Goal: Check status

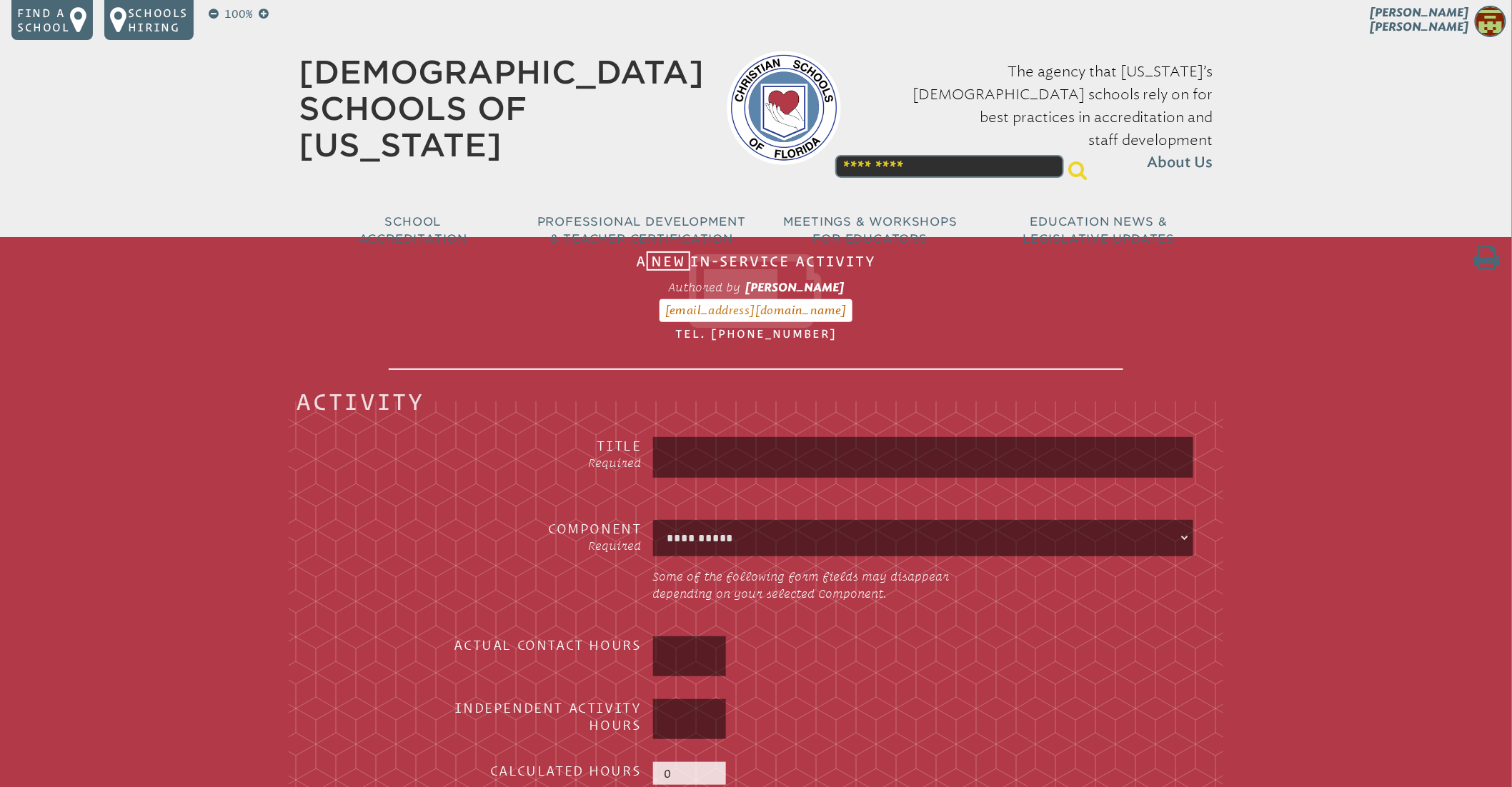
click at [1424, 30] on p "[PERSON_NAME]" at bounding box center [1395, 23] width 235 height 35
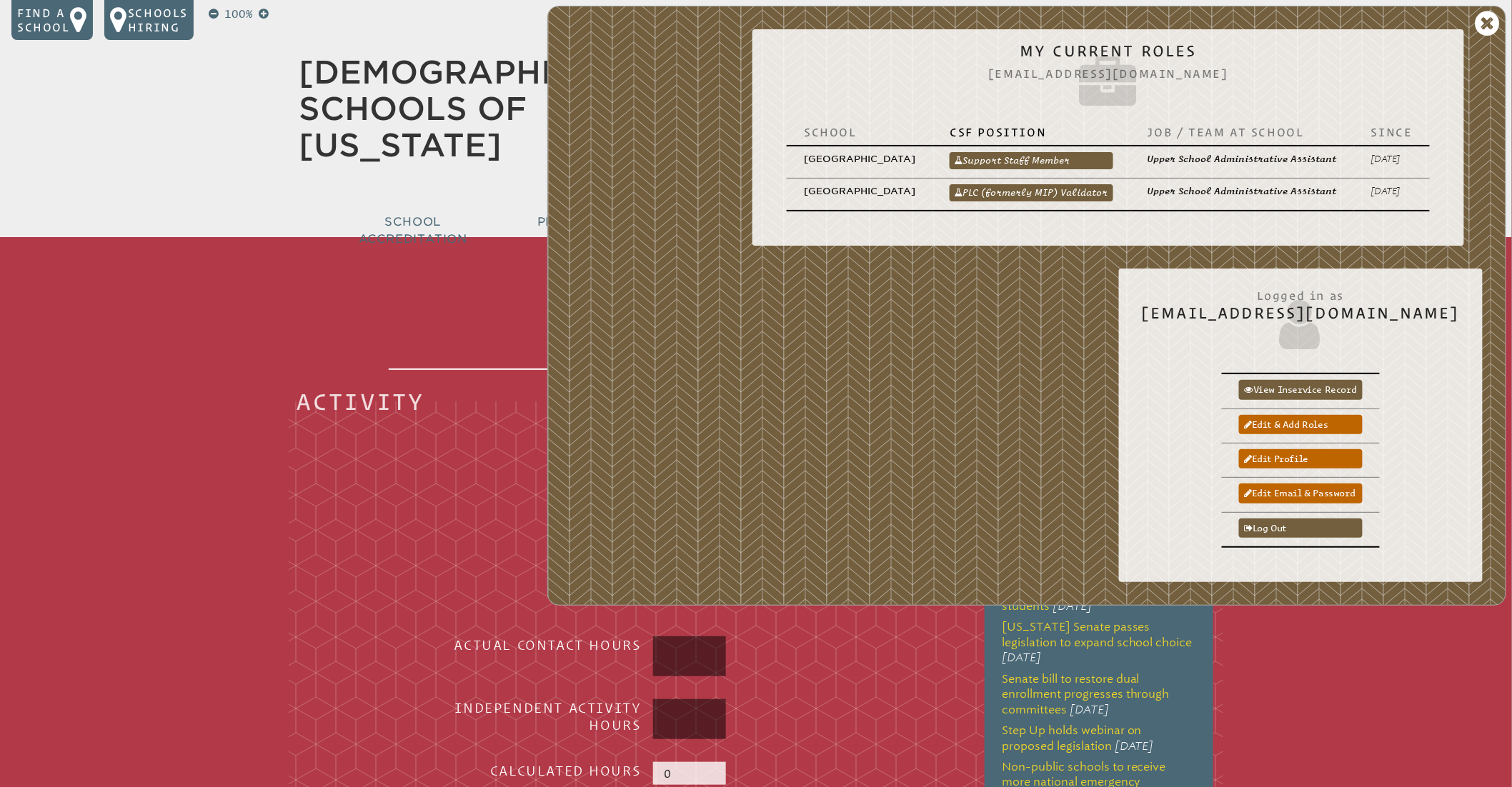
click at [1046, 190] on link "PLC (formerly MIP) Validator" at bounding box center [1031, 192] width 164 height 17
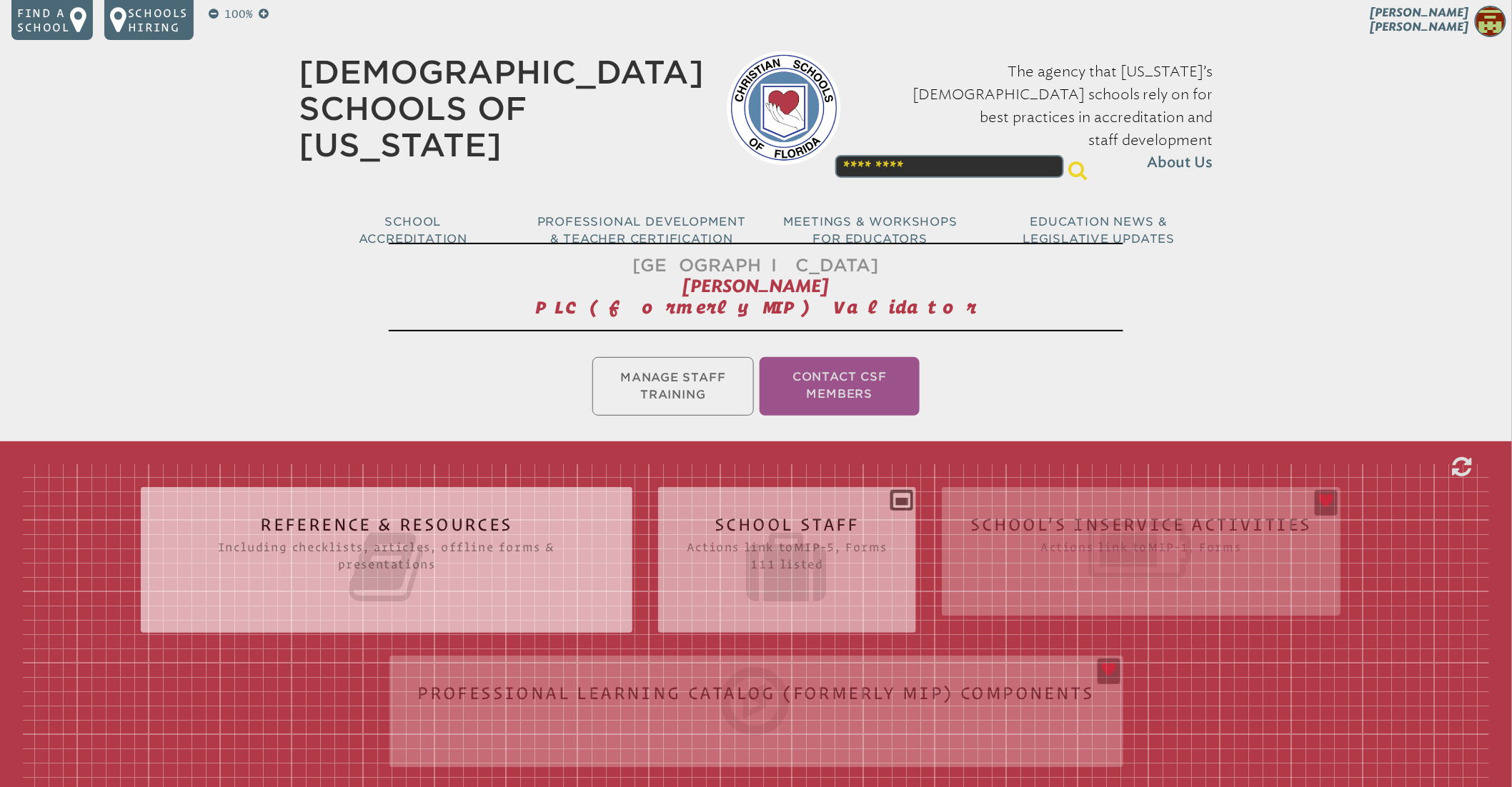
click at [736, 561] on icon at bounding box center [787, 567] width 201 height 80
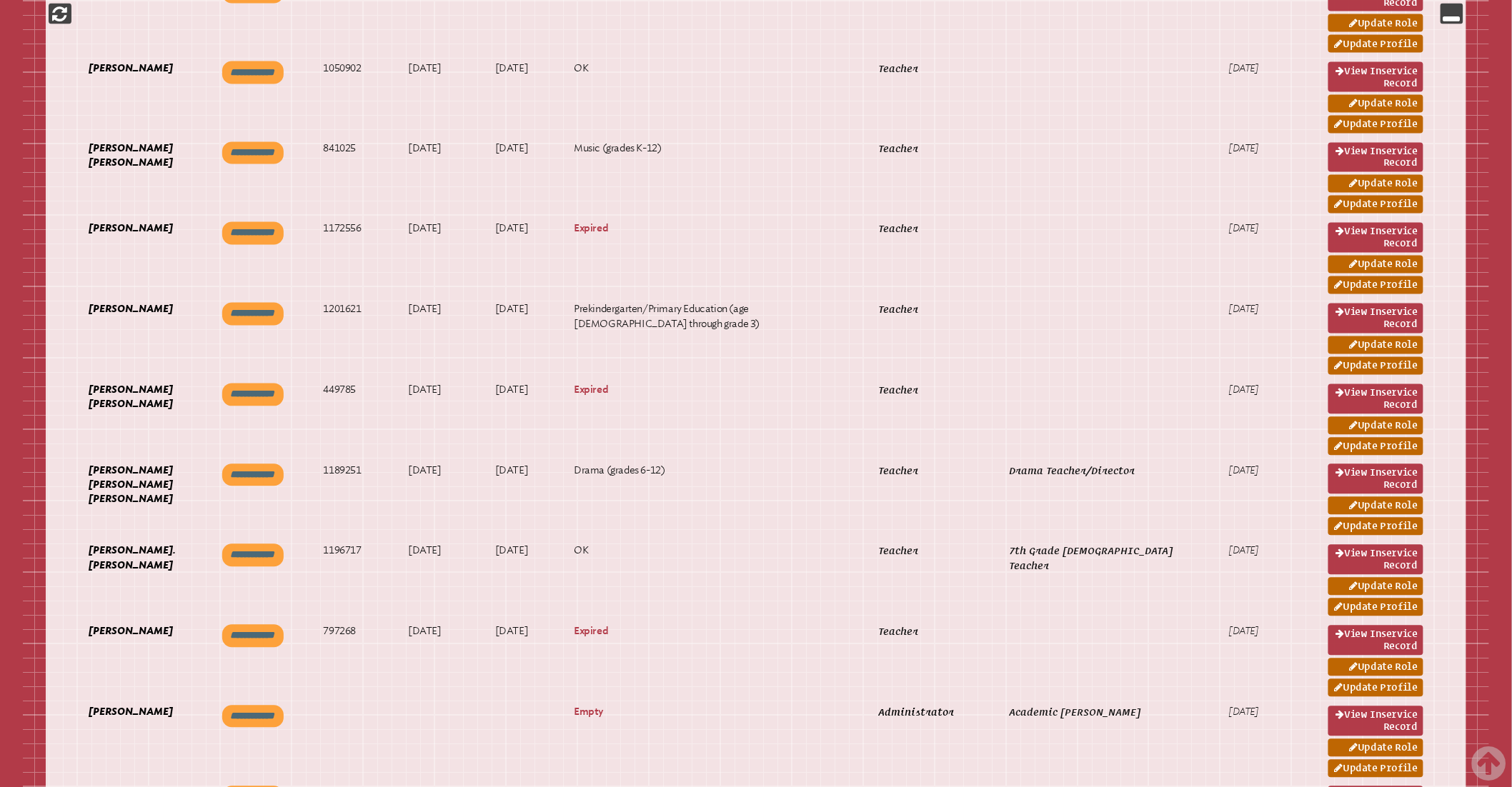
scroll to position [7827, 0]
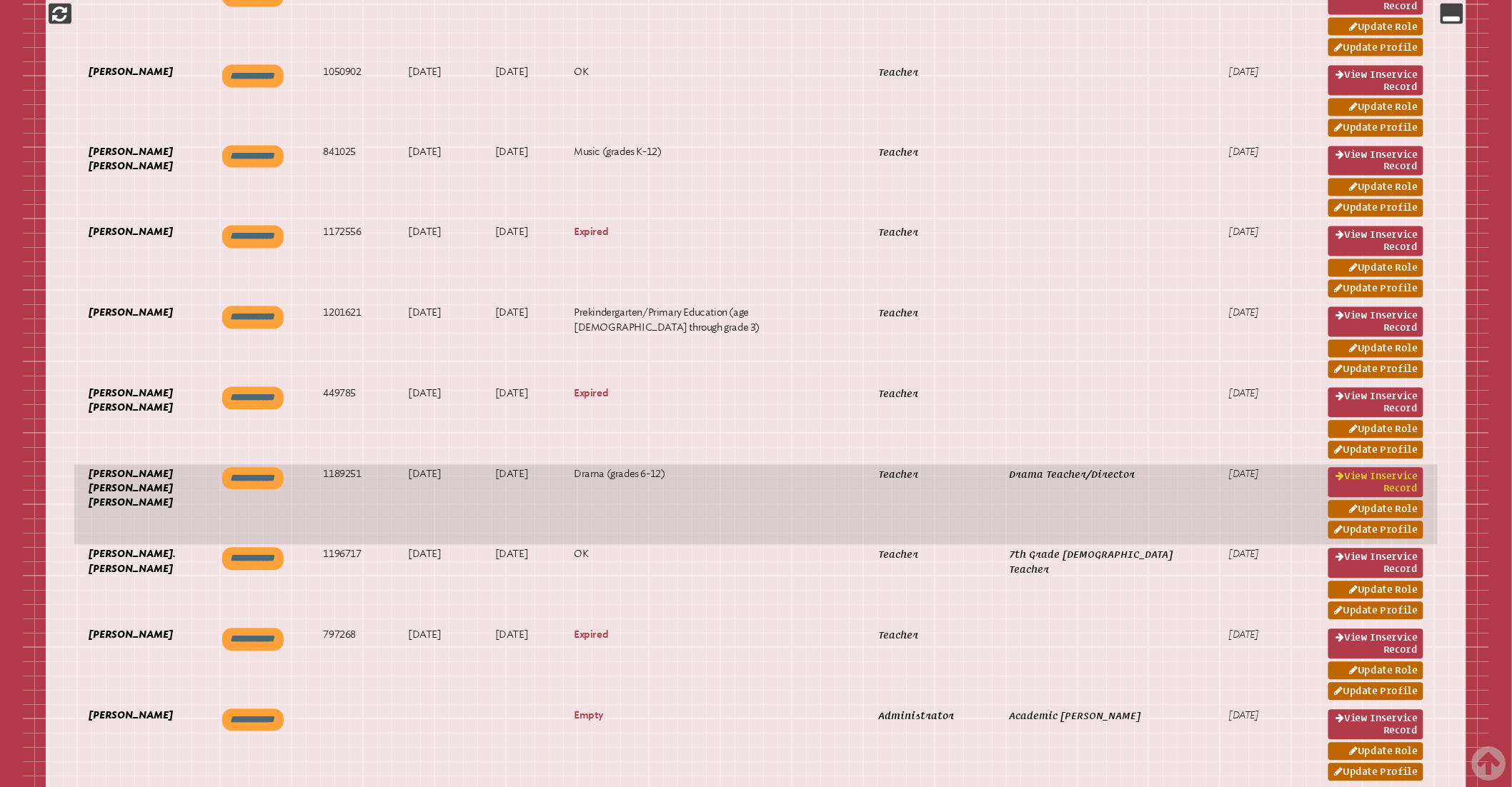
click at [1376, 483] on link "View inservice record" at bounding box center [1376, 482] width 95 height 30
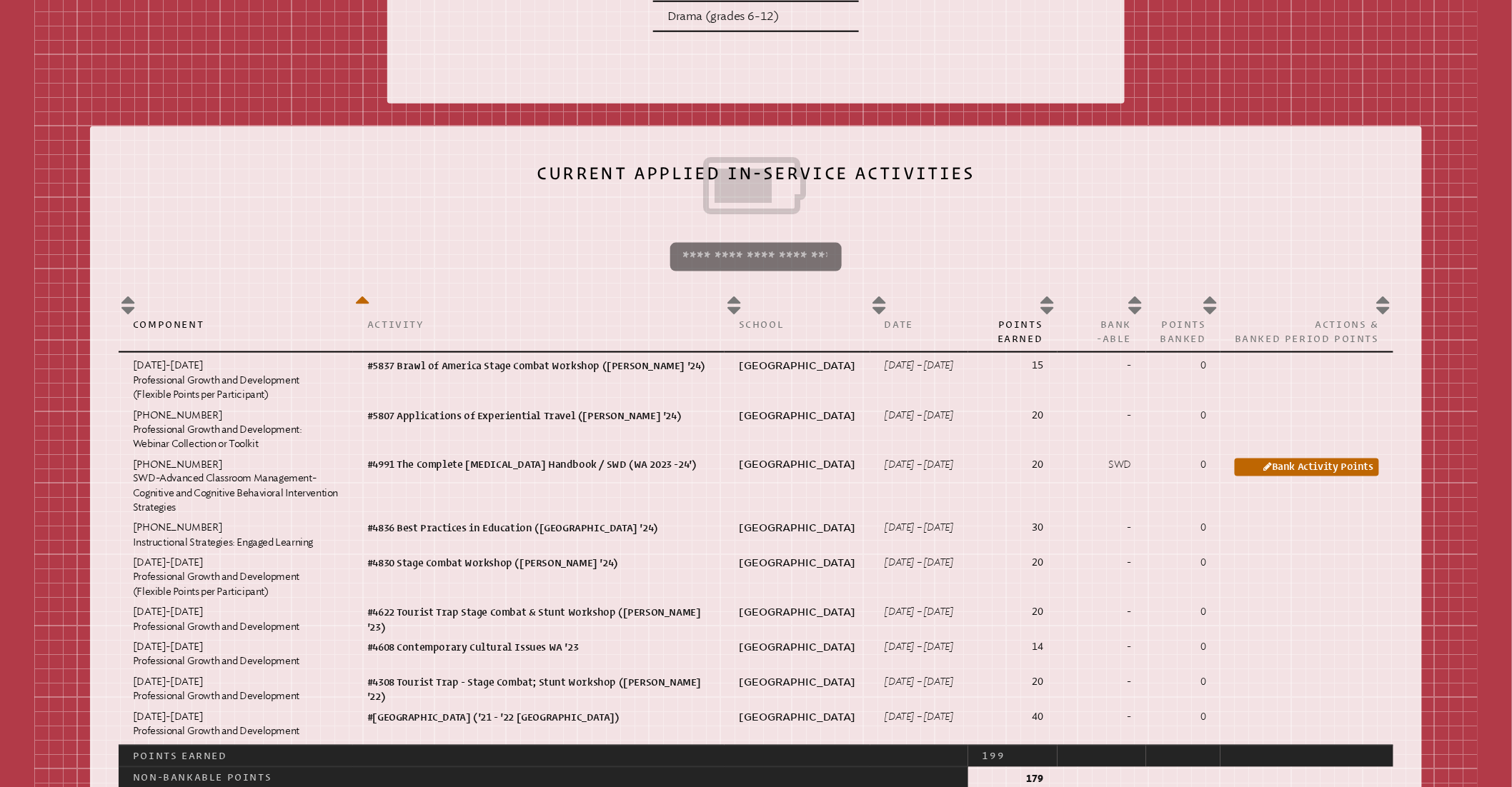
scroll to position [671, 0]
